Goal: Task Accomplishment & Management: Use online tool/utility

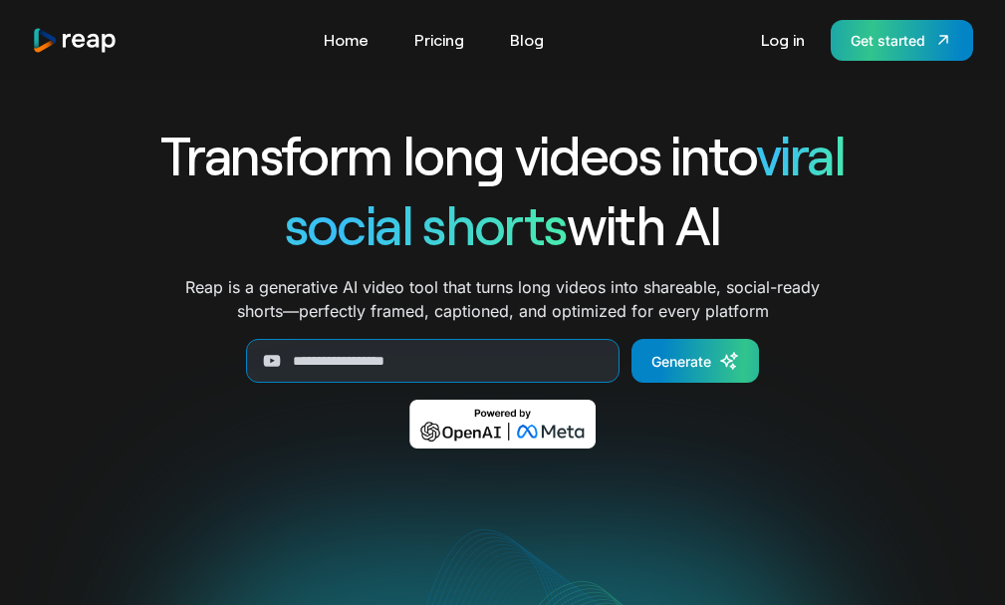
click at [861, 35] on div "Get started" at bounding box center [888, 40] width 75 height 21
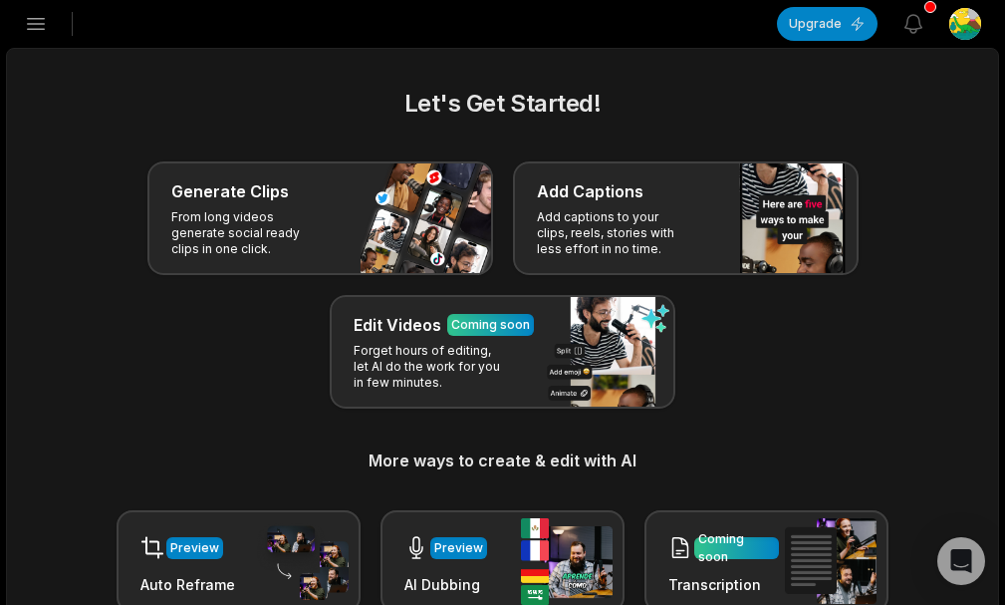
click at [0, 0] on link "Projects" at bounding box center [0, 0] width 0 height 0
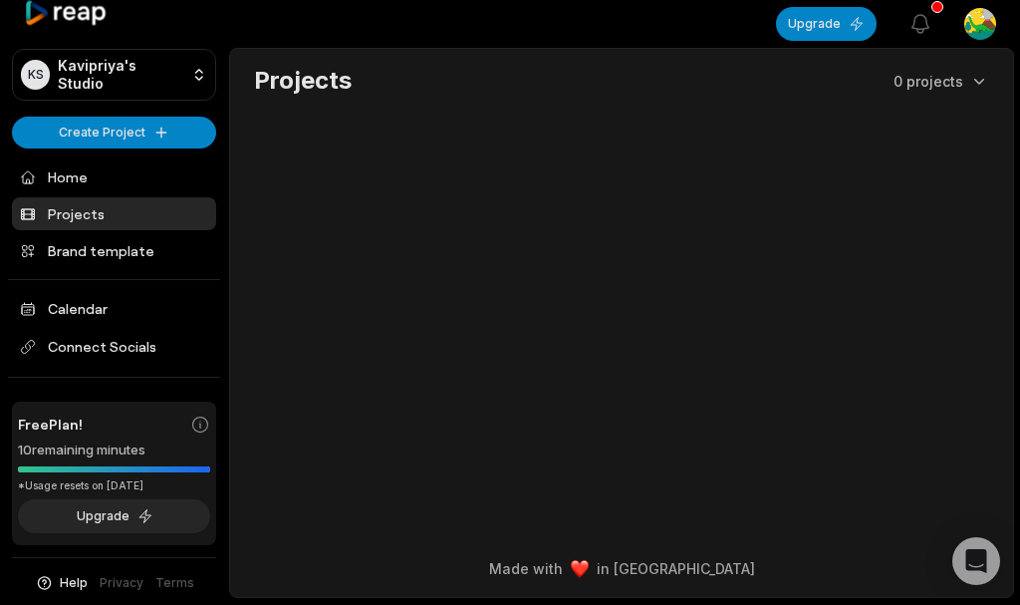
scroll to position [14, 0]
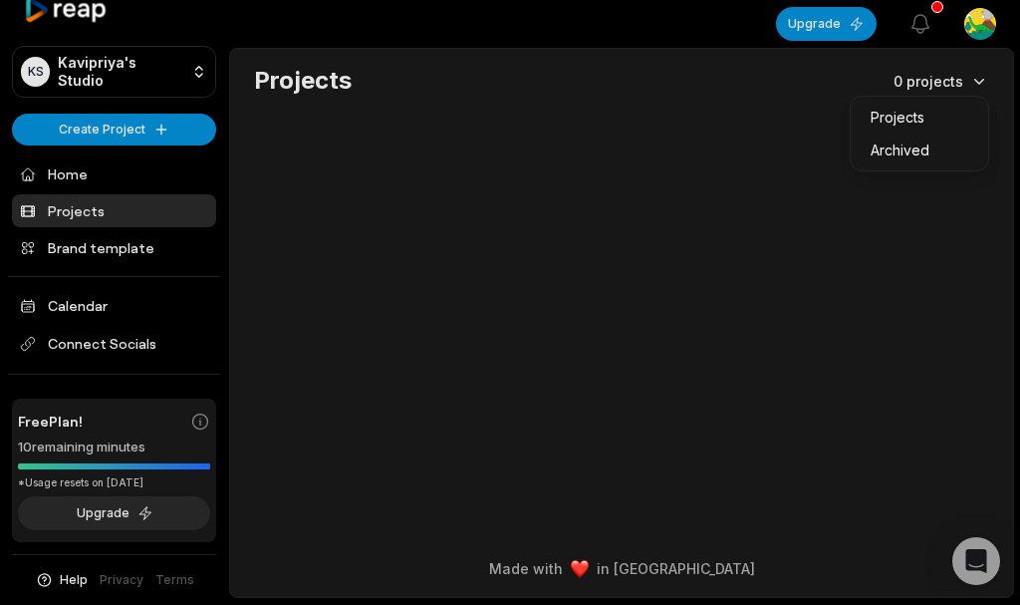
click at [967, 77] on html "KS [PERSON_NAME]'s Studio Create Project Home Projects Brand template Calendar …" at bounding box center [510, 302] width 1020 height 605
click at [104, 127] on html "KS [PERSON_NAME]'s Studio Create Project Home Projects Brand template Calendar …" at bounding box center [510, 302] width 1020 height 605
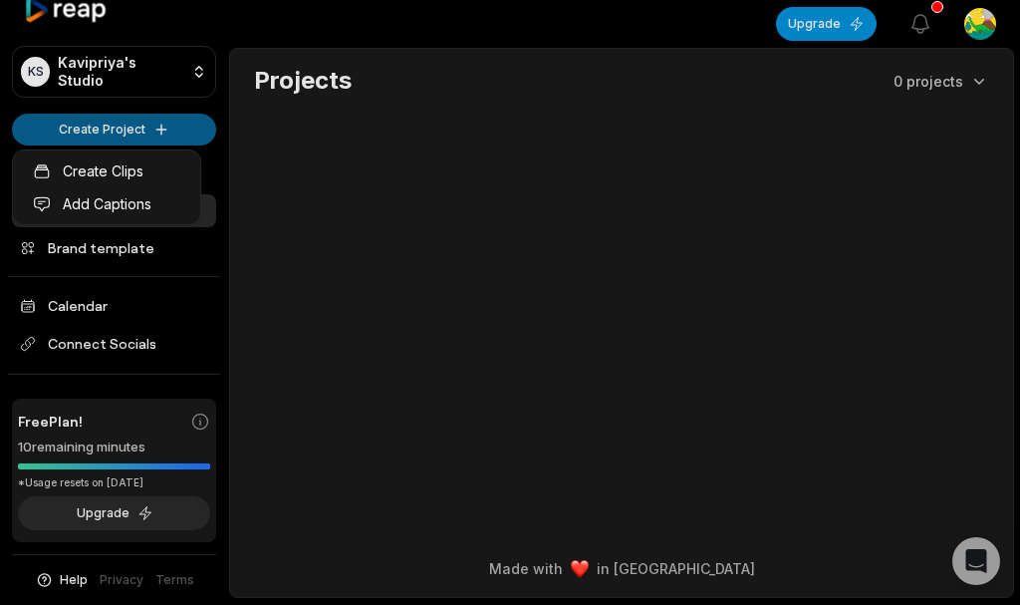
click at [163, 126] on html "KS Kavipriya's Studio Create Project Home Projects Brand template Calendar Conn…" at bounding box center [510, 302] width 1020 height 605
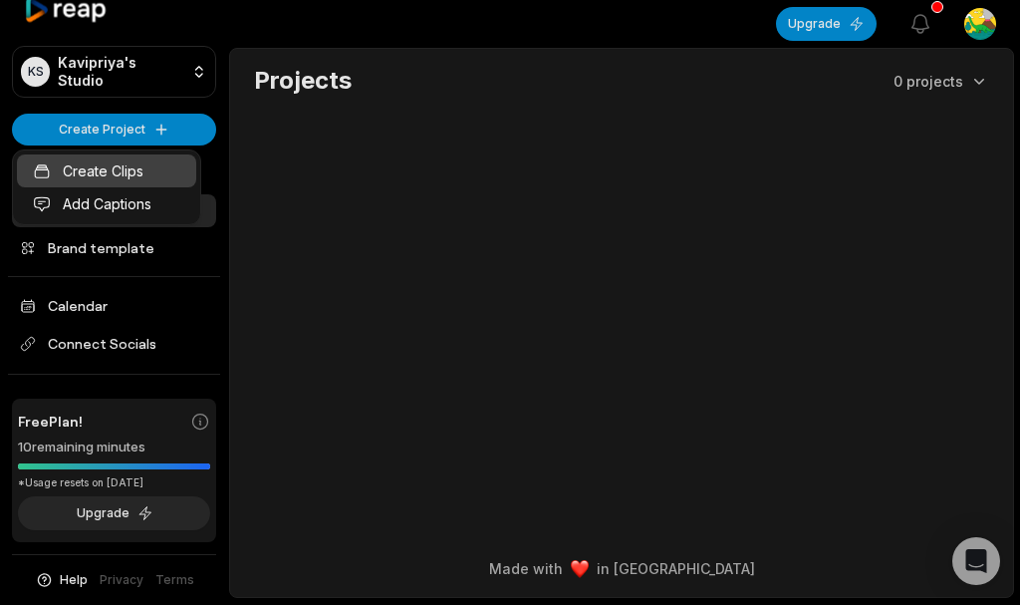
click at [106, 167] on link "Create Clips" at bounding box center [106, 170] width 179 height 33
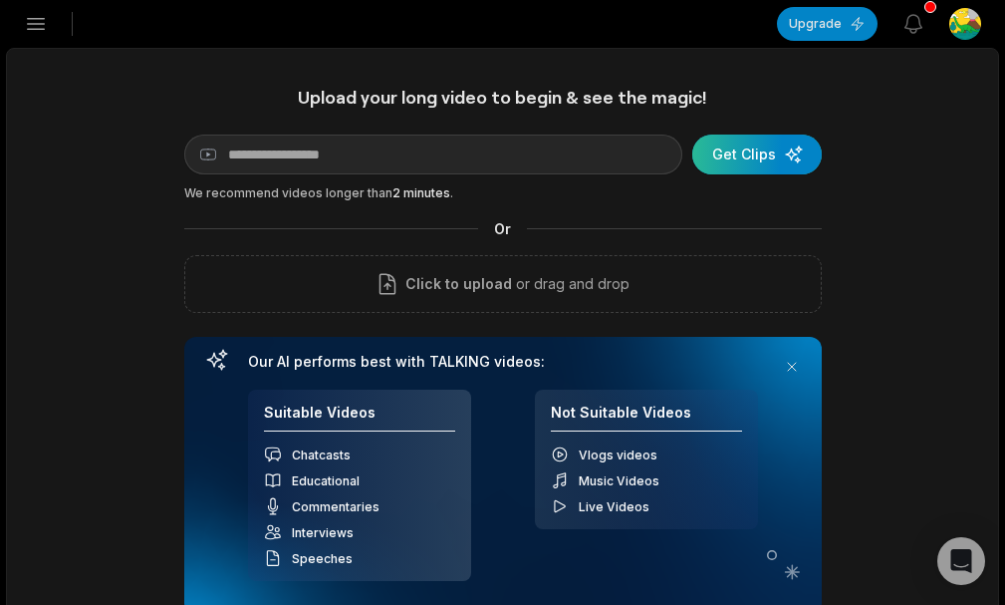
click at [822, 153] on div "submit" at bounding box center [757, 154] width 130 height 40
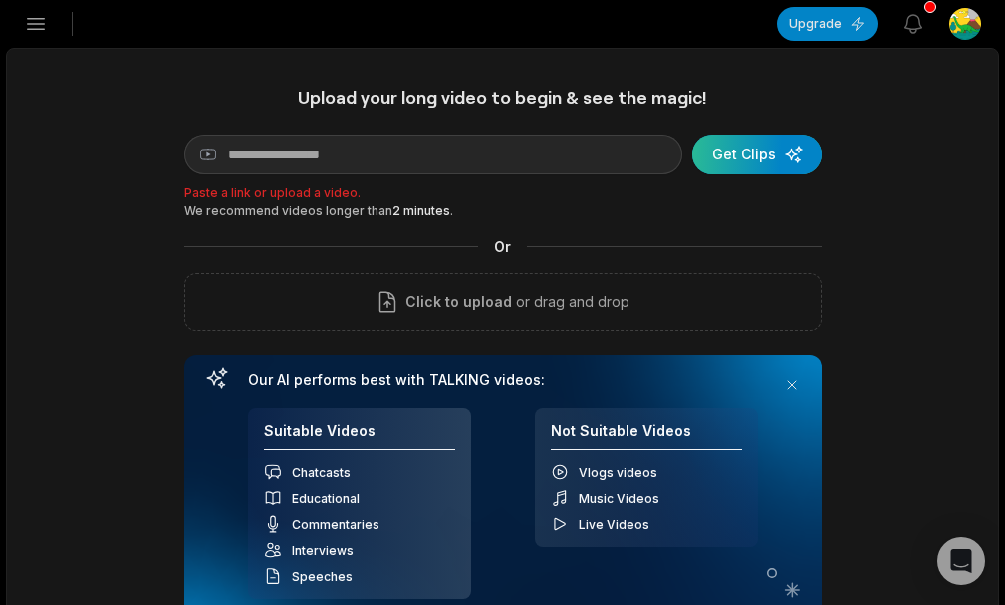
click at [822, 153] on div "submit" at bounding box center [757, 154] width 130 height 40
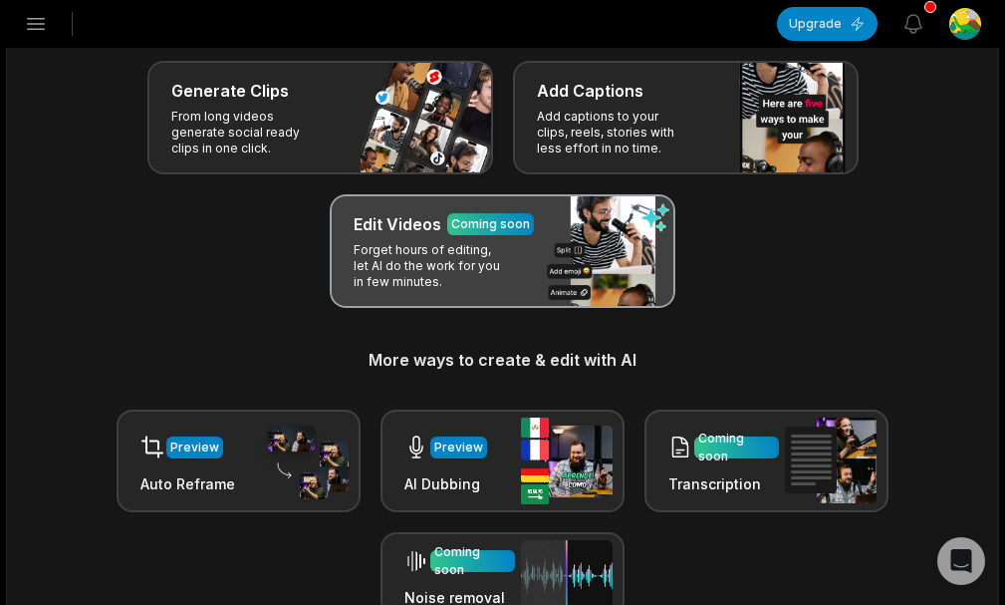
scroll to position [100, 0]
